Goal: Information Seeking & Learning: Learn about a topic

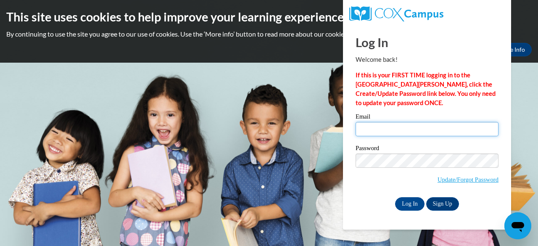
click at [370, 134] on input "Email" at bounding box center [426, 129] width 143 height 14
type input "ryfr@w-csd.org"
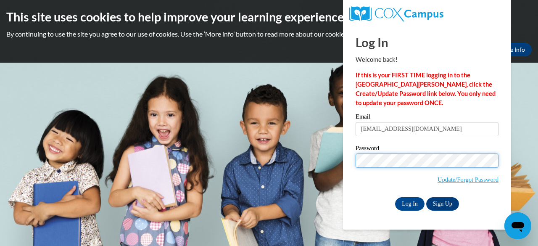
click at [395, 197] on input "Log In" at bounding box center [409, 203] width 29 height 13
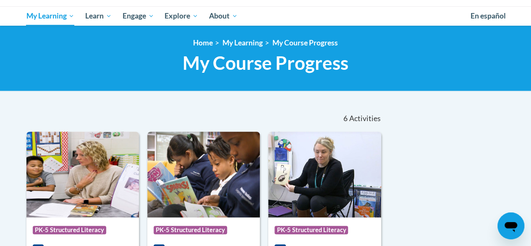
scroll to position [126, 0]
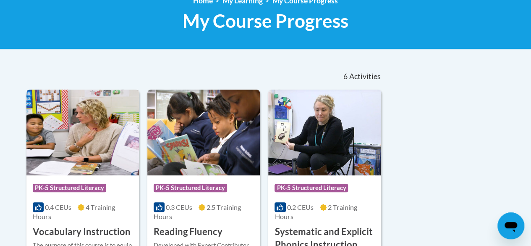
click at [84, 181] on div "Course Category: PK-5 Structured Literacy" at bounding box center [83, 188] width 100 height 19
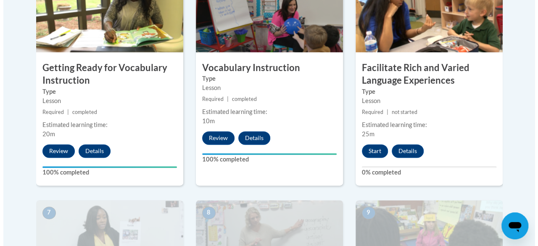
scroll to position [462, 0]
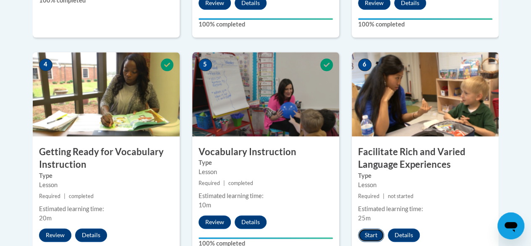
click at [372, 232] on button "Start" at bounding box center [371, 234] width 26 height 13
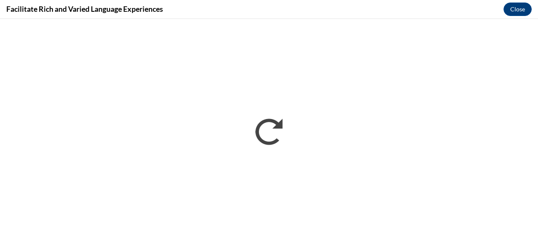
scroll to position [0, 0]
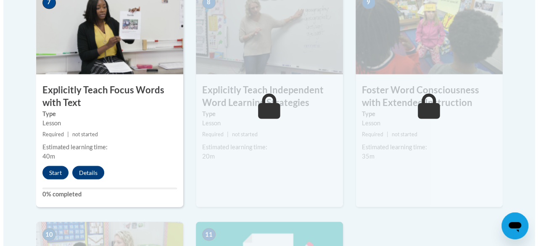
scroll to position [714, 0]
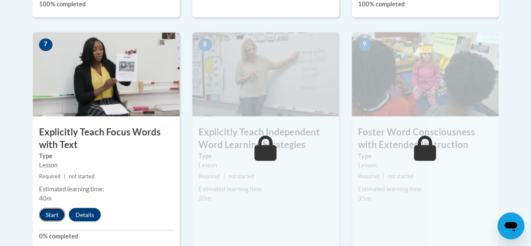
click at [48, 211] on button "Start" at bounding box center [52, 213] width 26 height 13
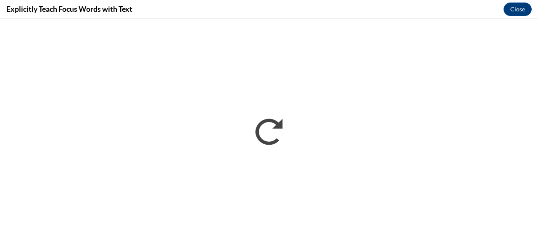
scroll to position [0, 0]
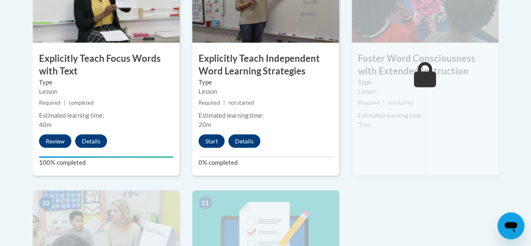
scroll to position [784, 0]
